Goal: Information Seeking & Learning: Learn about a topic

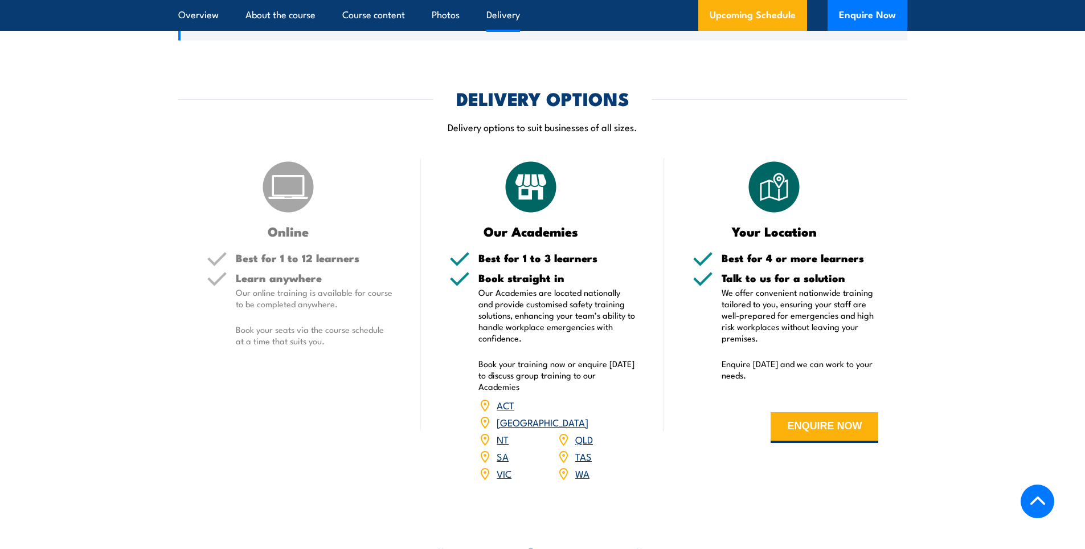
scroll to position [1595, 0]
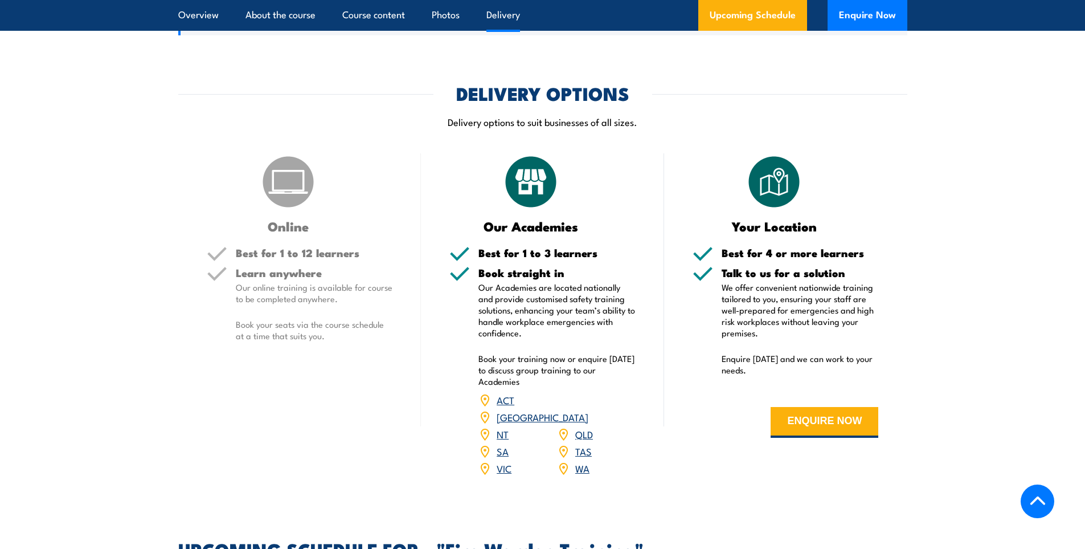
click at [285, 198] on img at bounding box center [288, 181] width 57 height 57
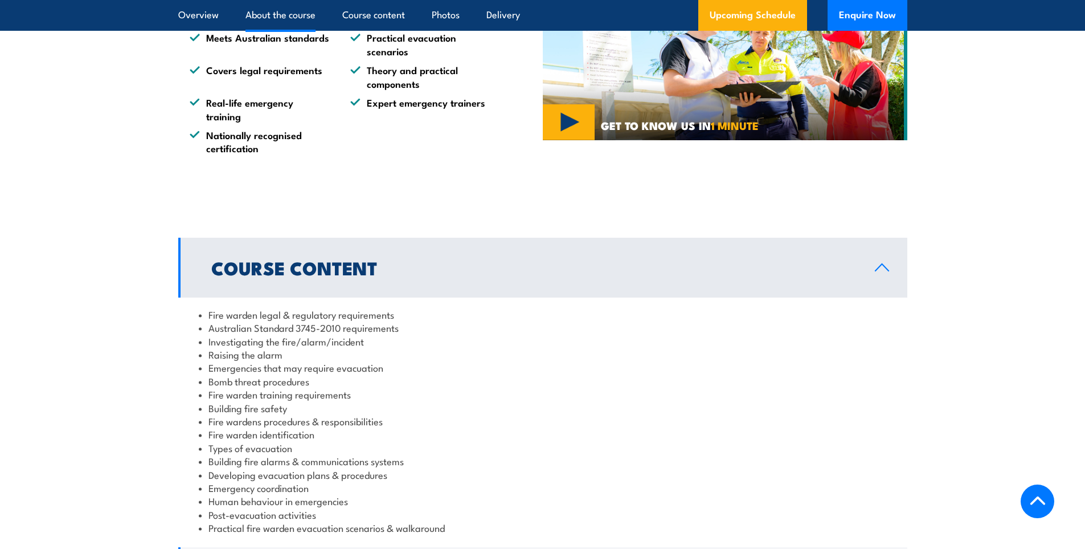
scroll to position [1133, 0]
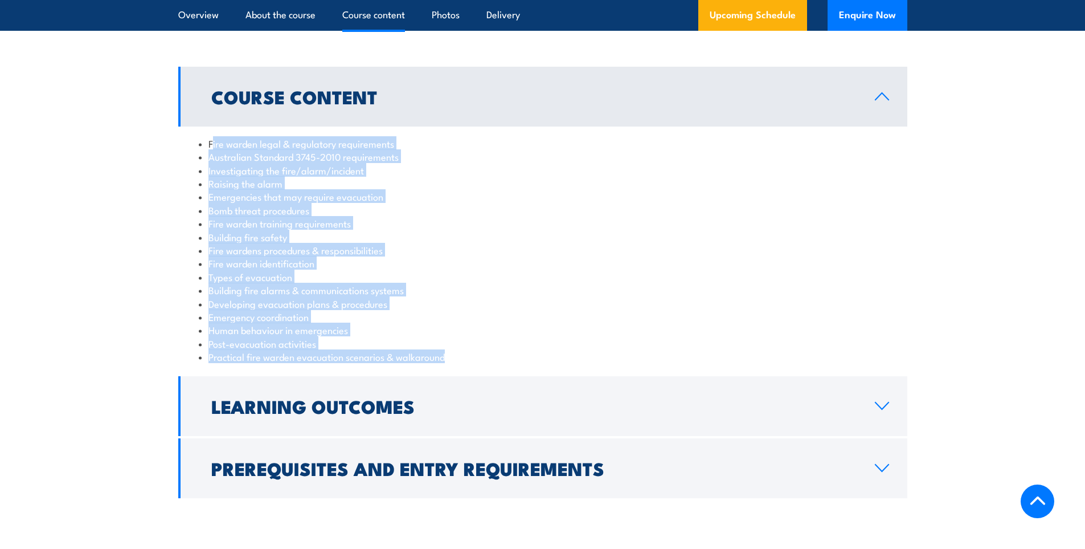
drag, startPoint x: 211, startPoint y: 141, endPoint x: 455, endPoint y: 358, distance: 326.5
click at [455, 358] on ul "Fire warden legal & regulatory requirements Australian Standard 3745-2010 requi…" at bounding box center [543, 250] width 688 height 227
click at [448, 328] on li "Human behaviour in emergencies" at bounding box center [543, 329] width 688 height 13
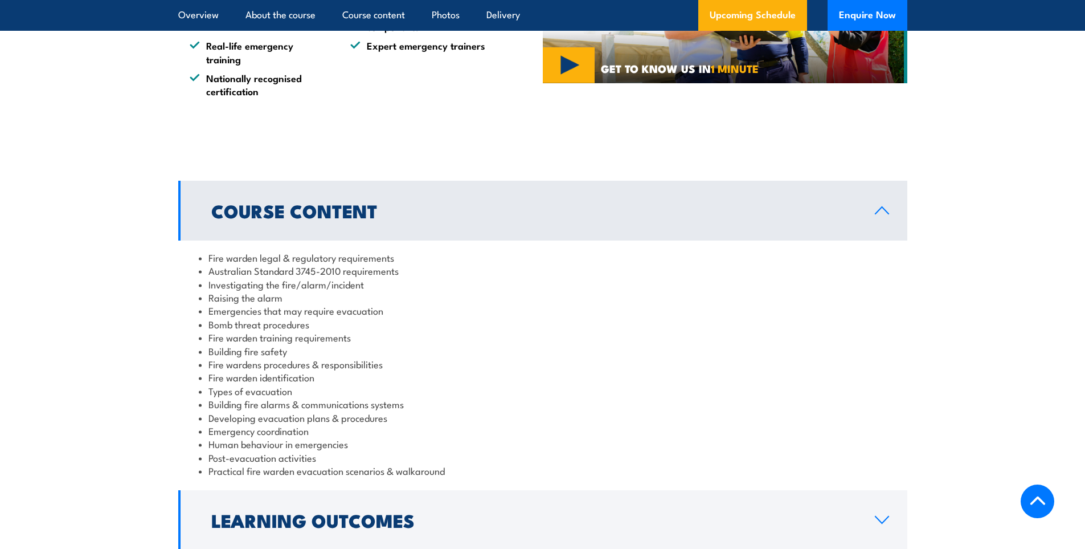
scroll to position [1076, 0]
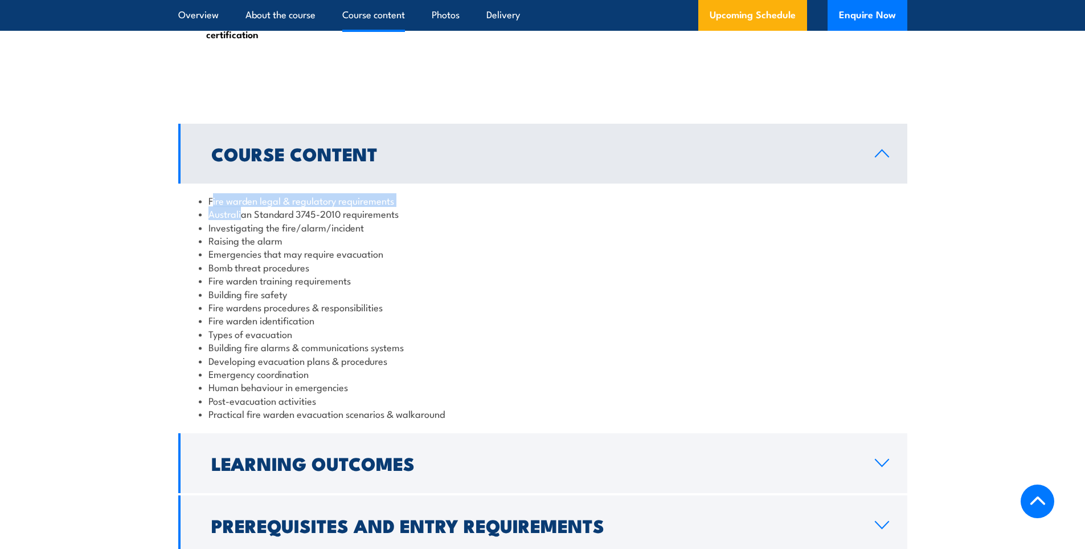
drag, startPoint x: 211, startPoint y: 203, endPoint x: 241, endPoint y: 218, distance: 33.6
click at [241, 218] on ul "Fire warden legal & regulatory requirements Australian Standard 3745-2010 requi…" at bounding box center [543, 307] width 688 height 227
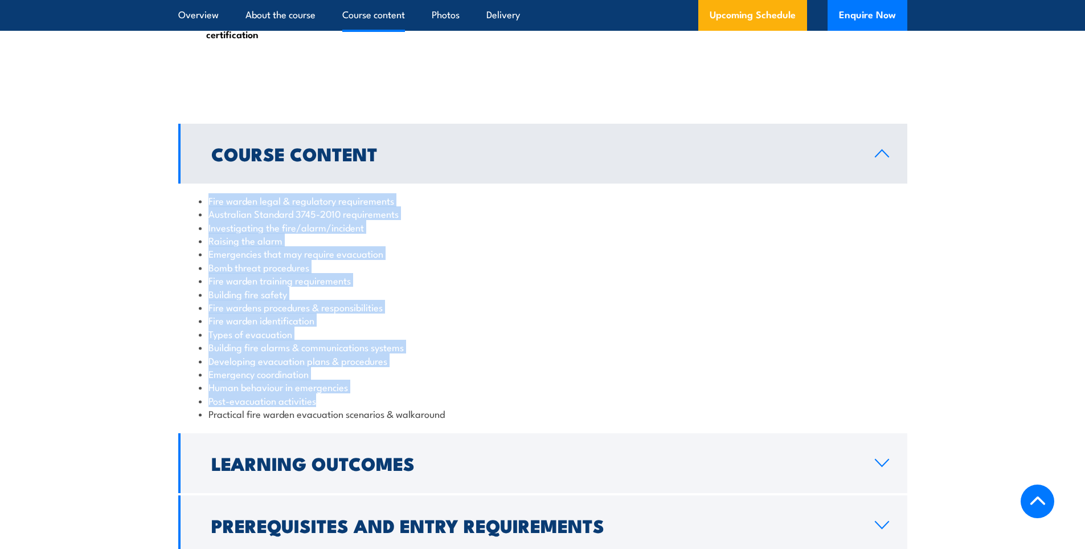
drag, startPoint x: 209, startPoint y: 198, endPoint x: 356, endPoint y: 400, distance: 249.9
click at [356, 400] on ul "Fire warden legal & regulatory requirements Australian Standard 3745-2010 requi…" at bounding box center [543, 307] width 688 height 227
copy ul "Fire warden legal & regulatory requirements Australian Standard 3745-2010 requi…"
click at [472, 235] on li "Raising the alarm" at bounding box center [543, 240] width 688 height 13
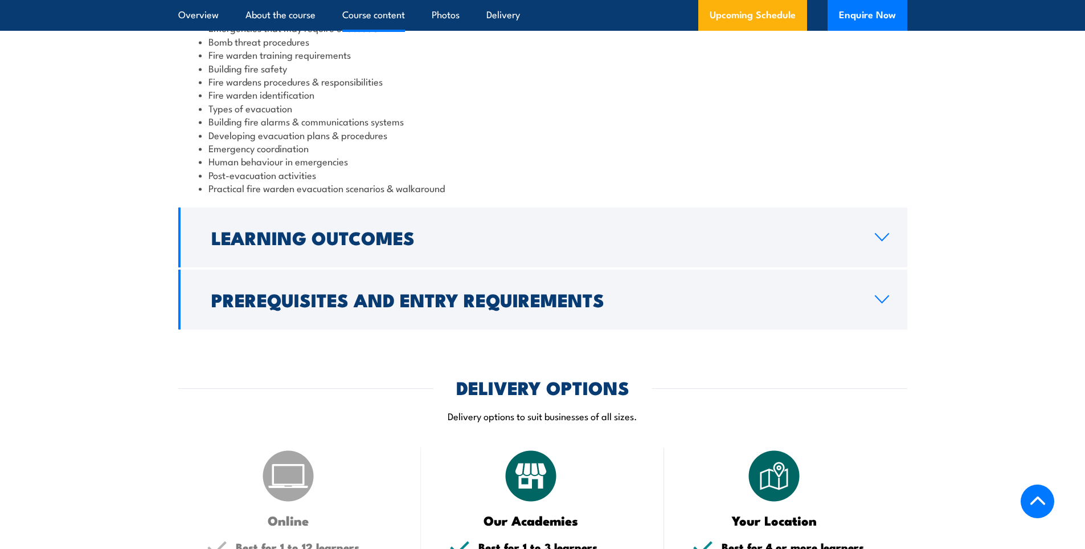
scroll to position [1303, 0]
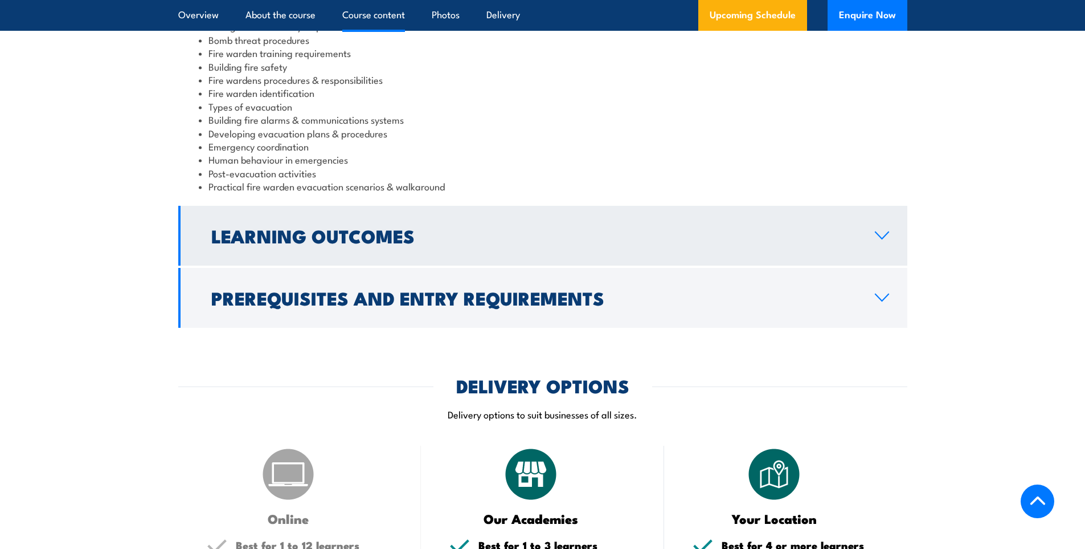
click at [886, 239] on icon at bounding box center [882, 235] width 15 height 9
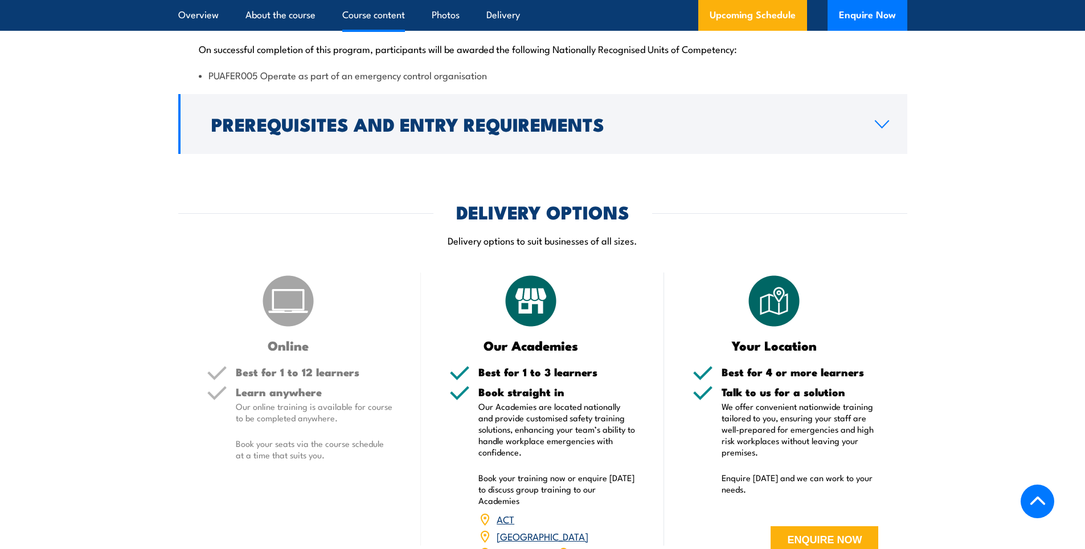
scroll to position [1268, 0]
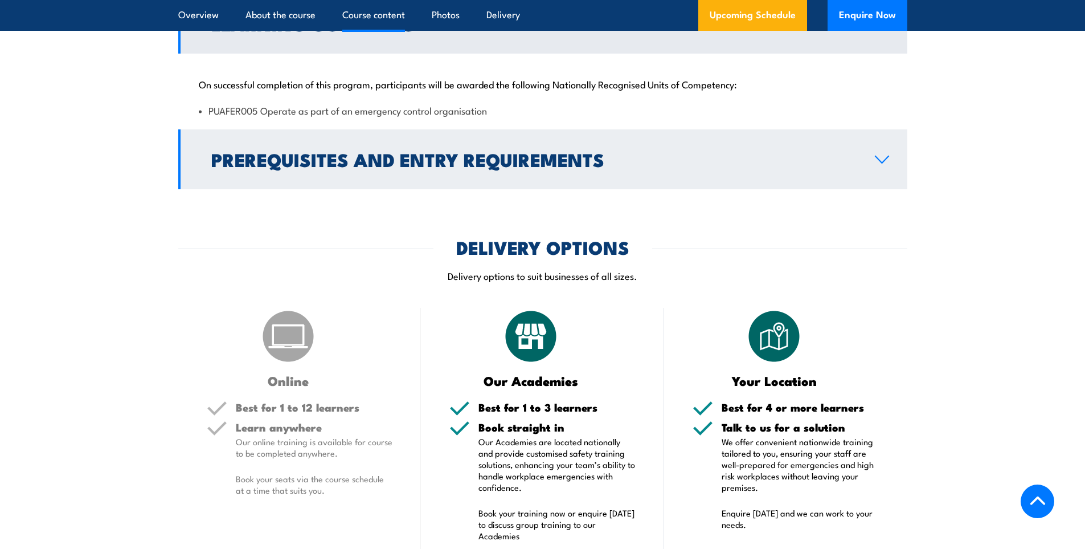
click at [879, 161] on icon at bounding box center [882, 159] width 15 height 9
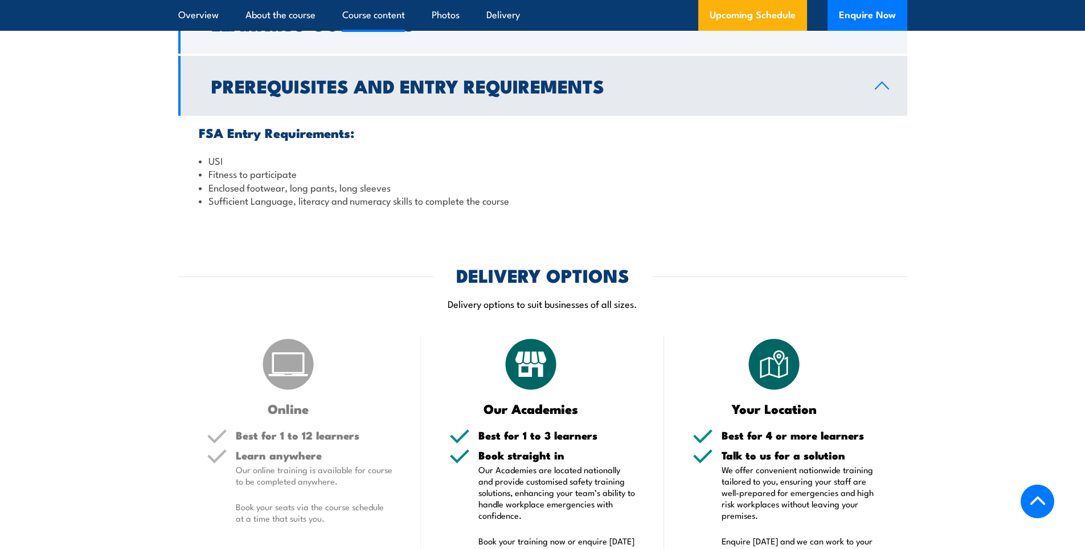
click at [879, 85] on icon at bounding box center [882, 85] width 13 height 7
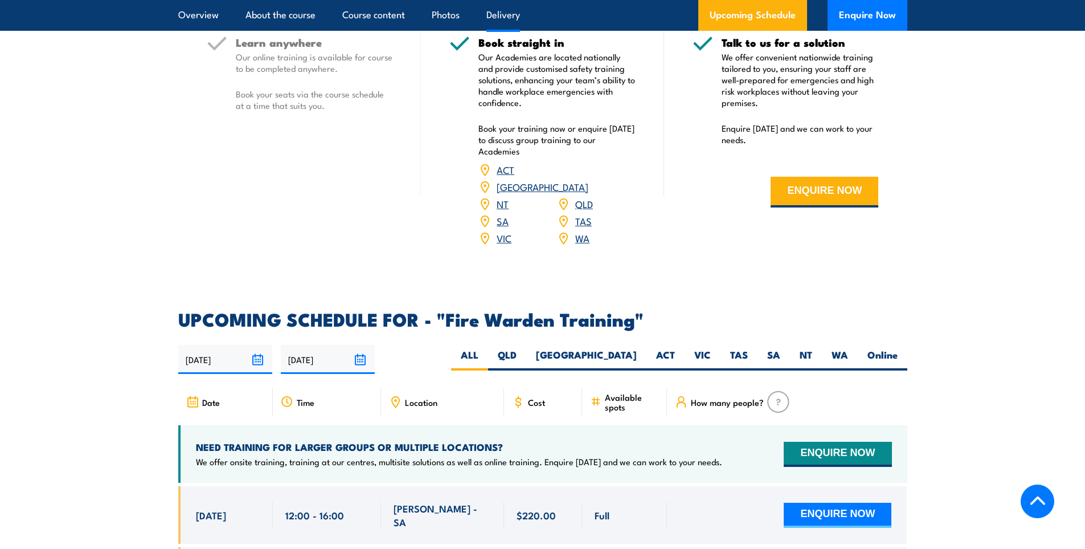
scroll to position [1553, 0]
